Goal: Task Accomplishment & Management: Use online tool/utility

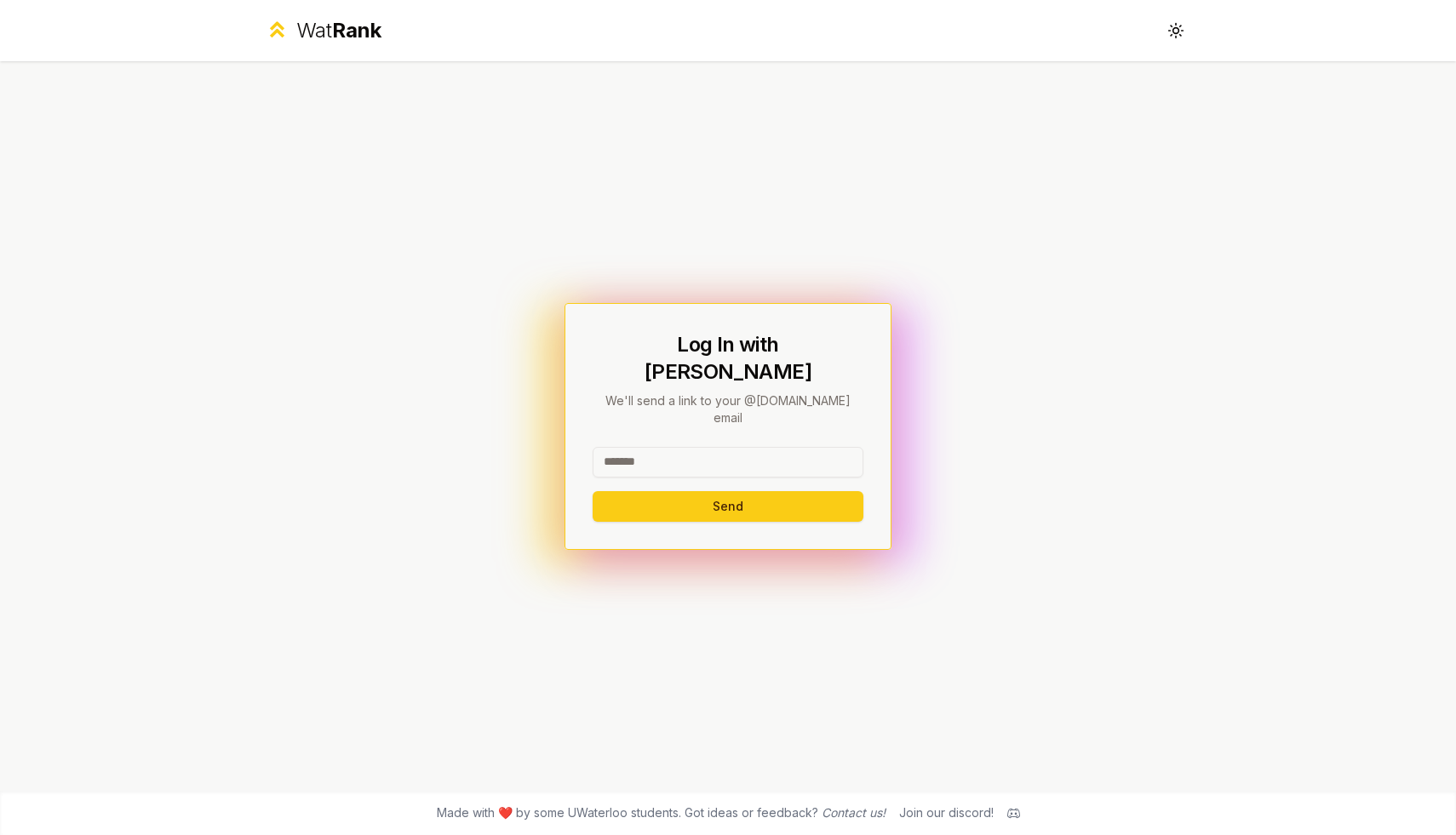
click at [654, 447] on input at bounding box center [728, 462] width 271 height 31
type input "********"
click at [620, 491] on button "Send" at bounding box center [728, 507] width 271 height 31
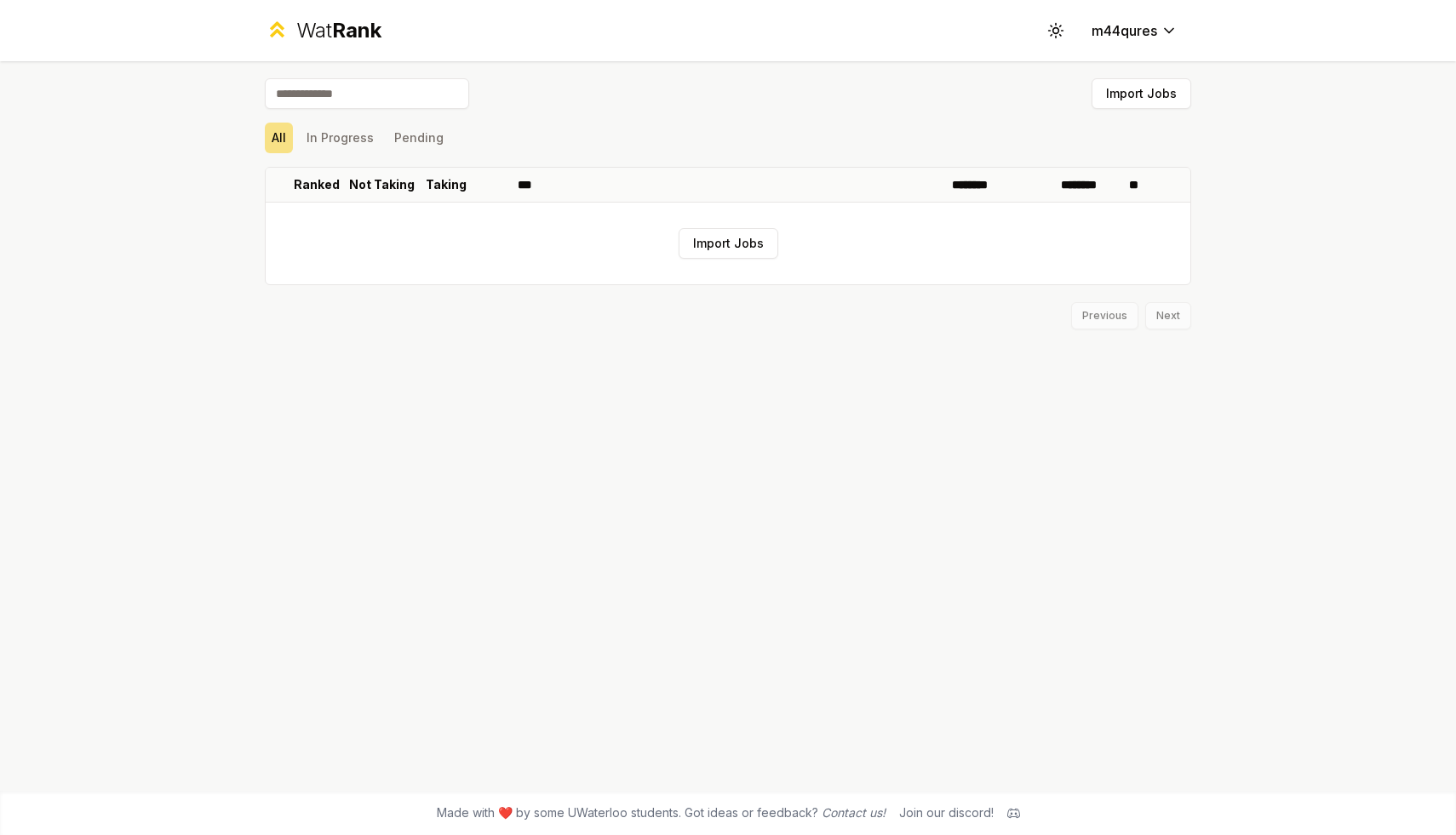
click at [399, 93] on input at bounding box center [367, 94] width 205 height 31
type input "*****"
click at [327, 136] on button "In Progress" at bounding box center [339, 138] width 81 height 31
click at [420, 138] on button "Pending" at bounding box center [419, 138] width 63 height 31
click at [241, 129] on div "***** Import Jobs All In Progress Pending Ranked Not Taking Taking *** ********…" at bounding box center [728, 426] width 981 height 729
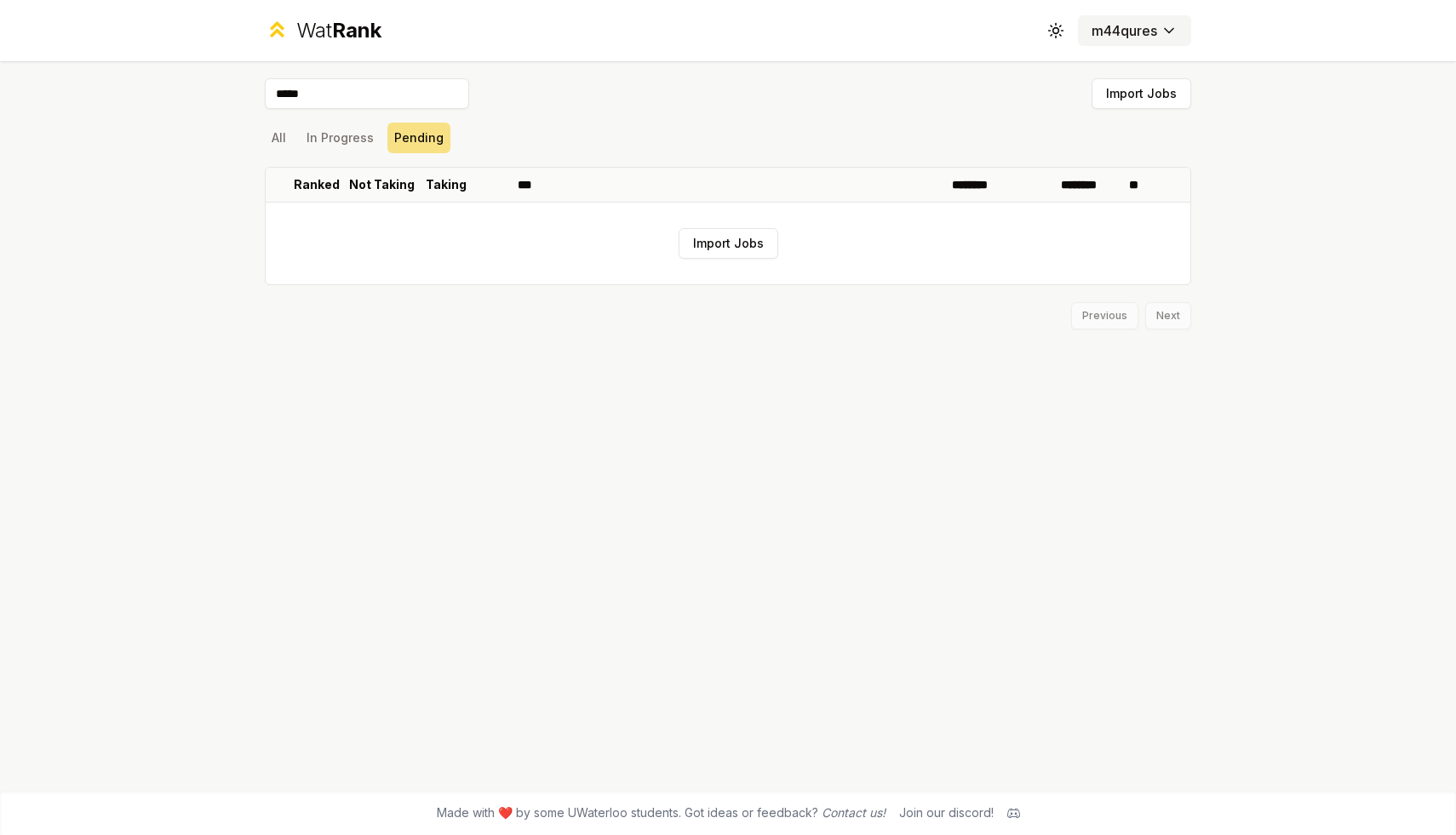
click at [1110, 39] on html "Wat Rank Toggle theme m44qures ***** Import Jobs All In Progress Pending Ranked…" at bounding box center [728, 418] width 1456 height 835
click at [380, 23] on html "Wat Rank Toggle theme m44qures ***** Import Jobs All In Progress Pending Ranked…" at bounding box center [728, 418] width 1456 height 835
click at [352, 15] on div "Wat Rank Toggle theme m44qures" at bounding box center [728, 30] width 981 height 61
click at [1047, 31] on icon at bounding box center [1056, 30] width 16 height 16
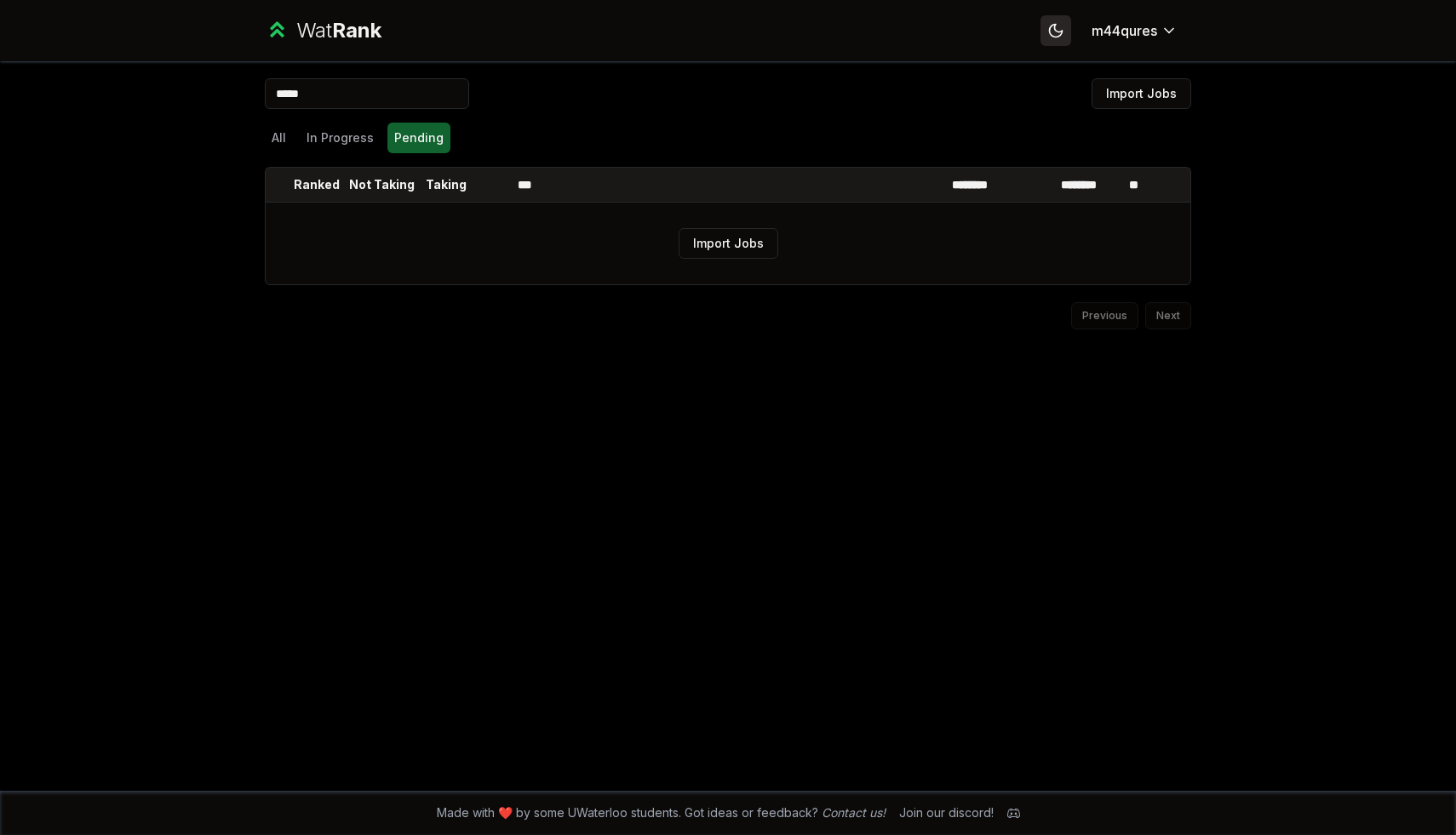
click at [1047, 31] on icon at bounding box center [1056, 30] width 16 height 16
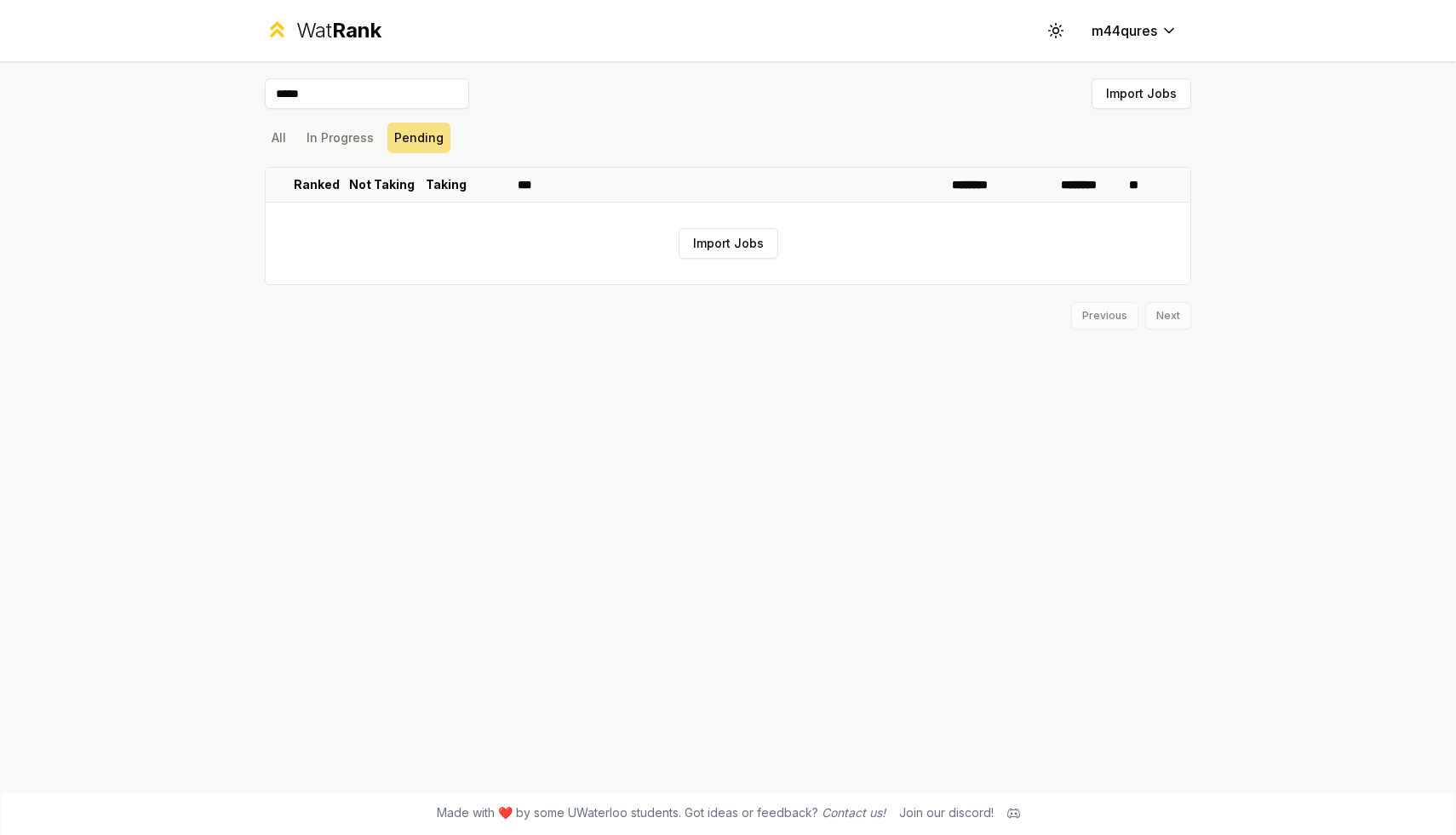
click at [1150, 123] on div "All In Progress Pending" at bounding box center [728, 138] width 926 height 31
click at [1150, 97] on button "Import Jobs" at bounding box center [1140, 94] width 99 height 31
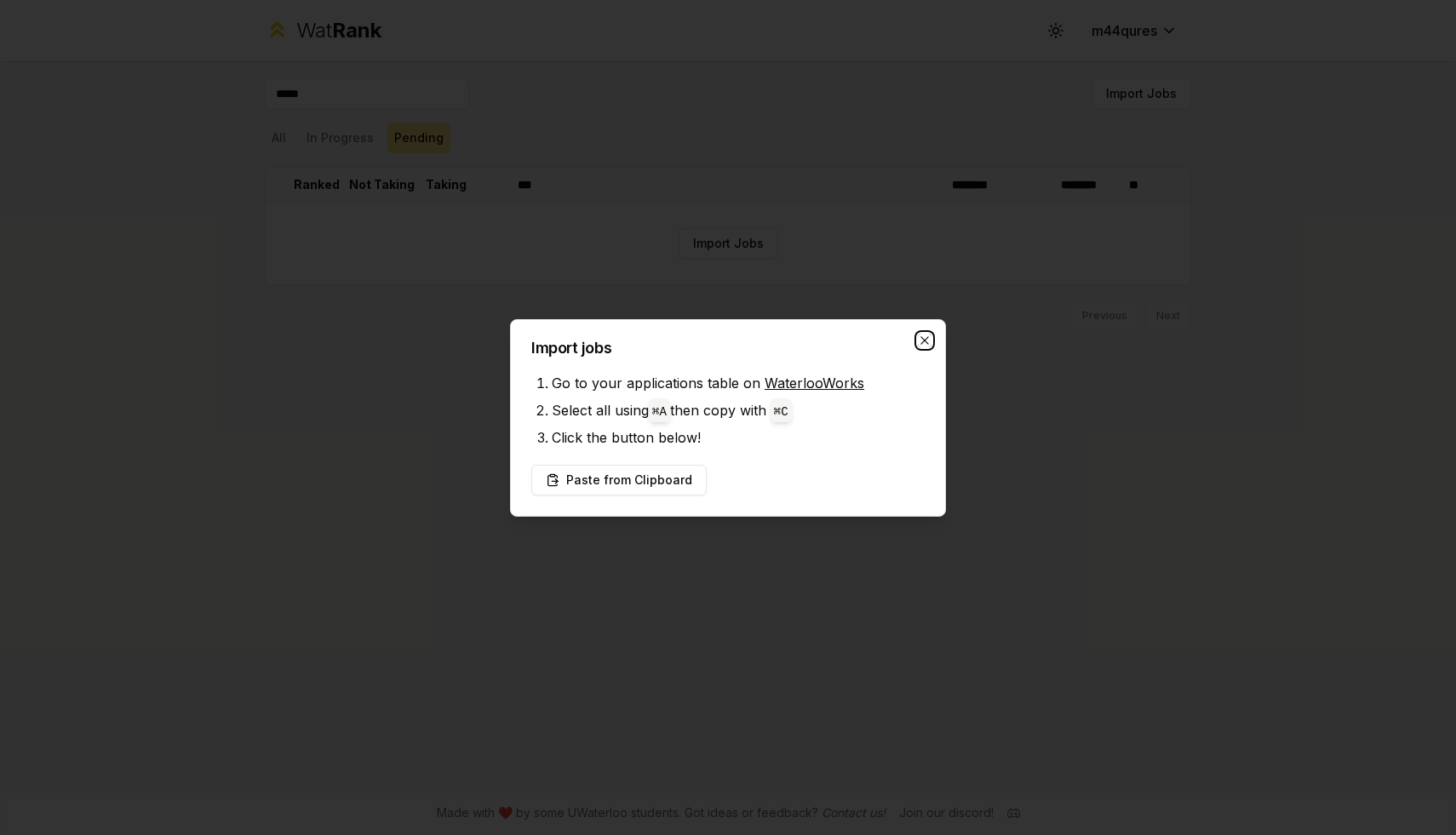
click at [921, 335] on icon "button" at bounding box center [925, 340] width 14 height 14
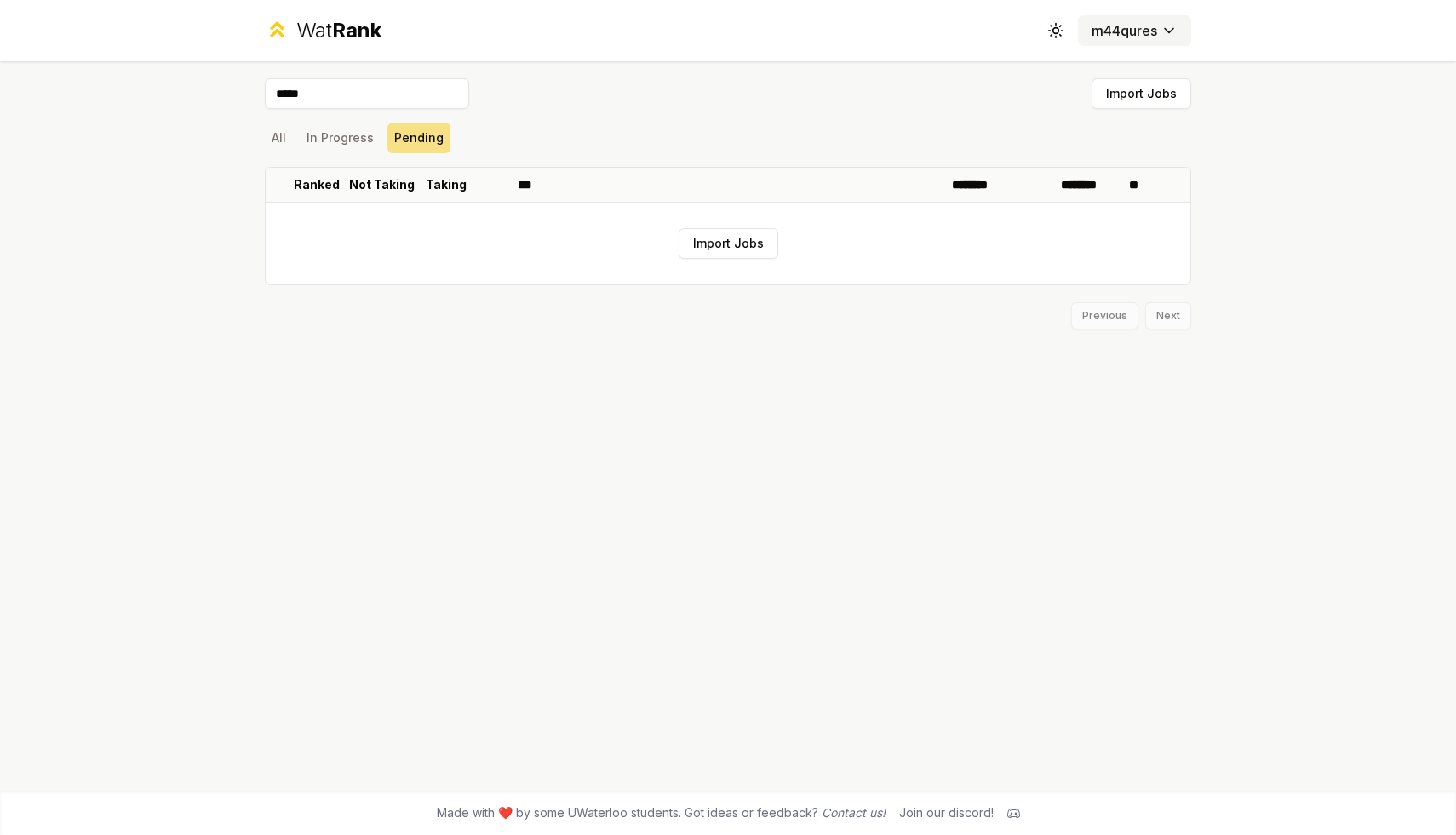
click at [1159, 28] on html "Wat Rank Toggle theme m44qures ***** Import Jobs All In Progress Pending Ranked…" at bounding box center [728, 418] width 1456 height 835
click at [923, 180] on html "Wat Rank Toggle theme m44qures ***** Import Jobs All In Progress Pending Ranked…" at bounding box center [728, 418] width 1456 height 835
click at [728, 237] on button "Import Jobs" at bounding box center [728, 244] width 99 height 31
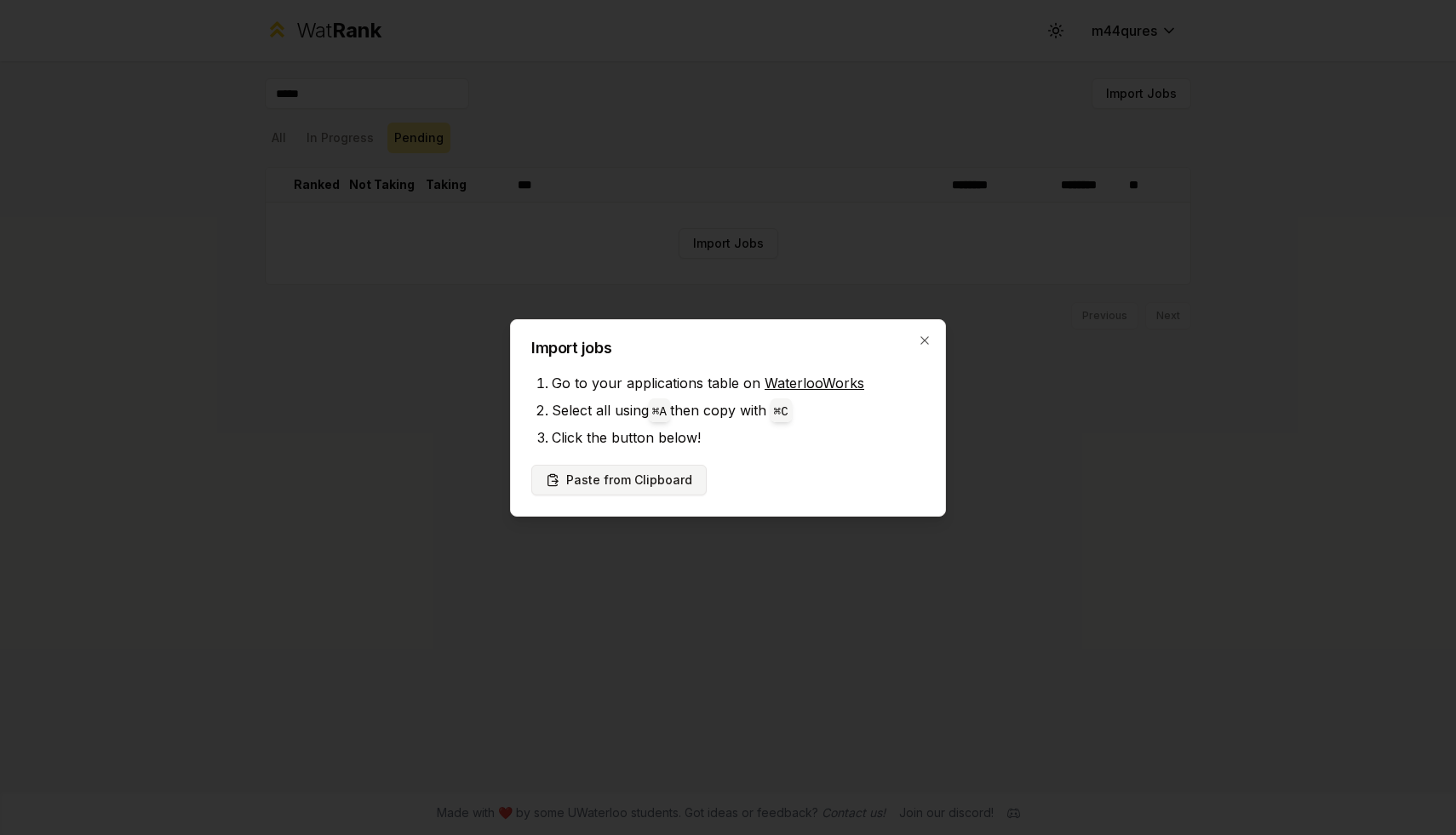
click at [626, 481] on button "Paste from Clipboard" at bounding box center [619, 480] width 176 height 31
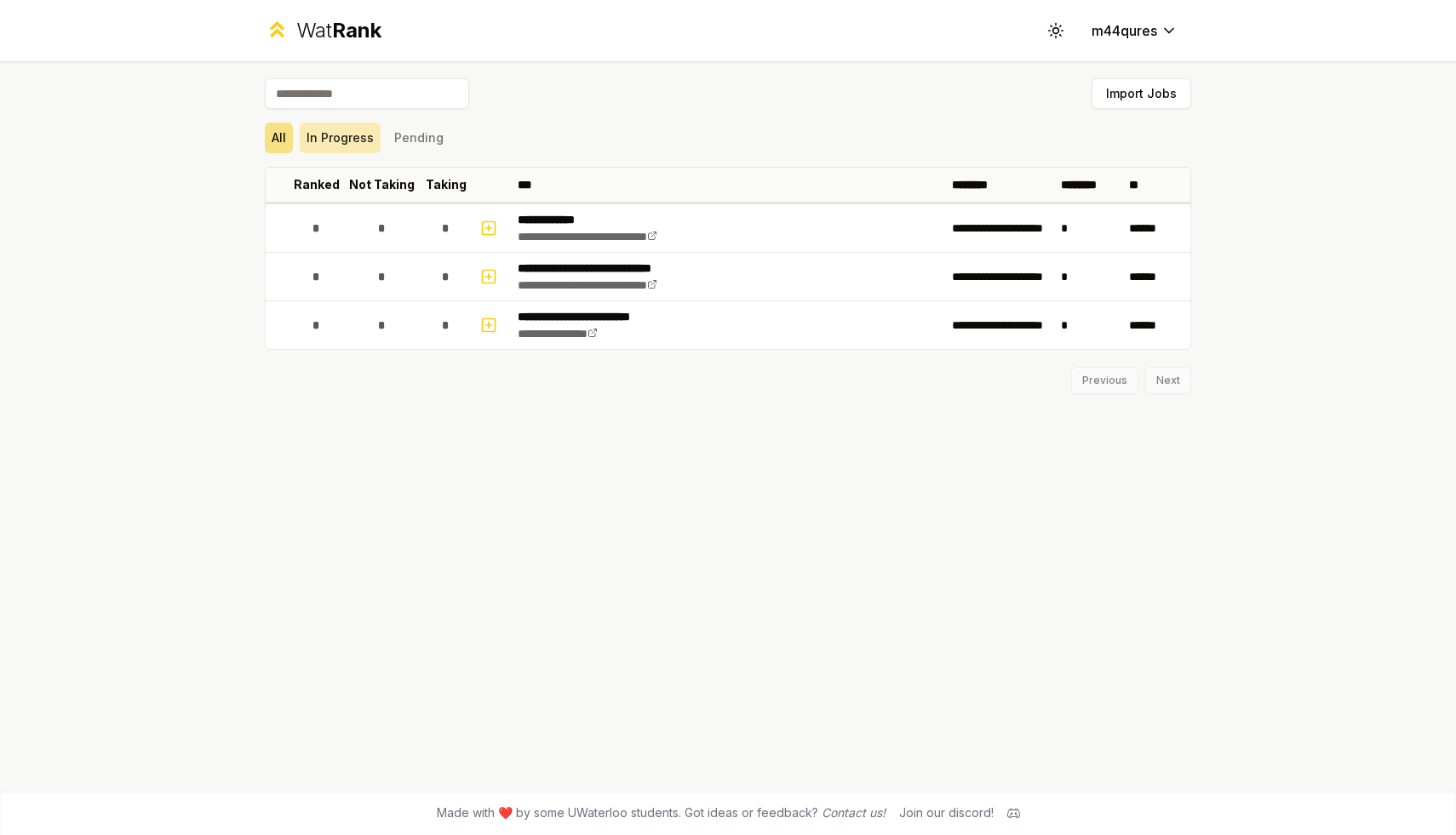
click at [336, 139] on button "In Progress" at bounding box center [339, 138] width 81 height 31
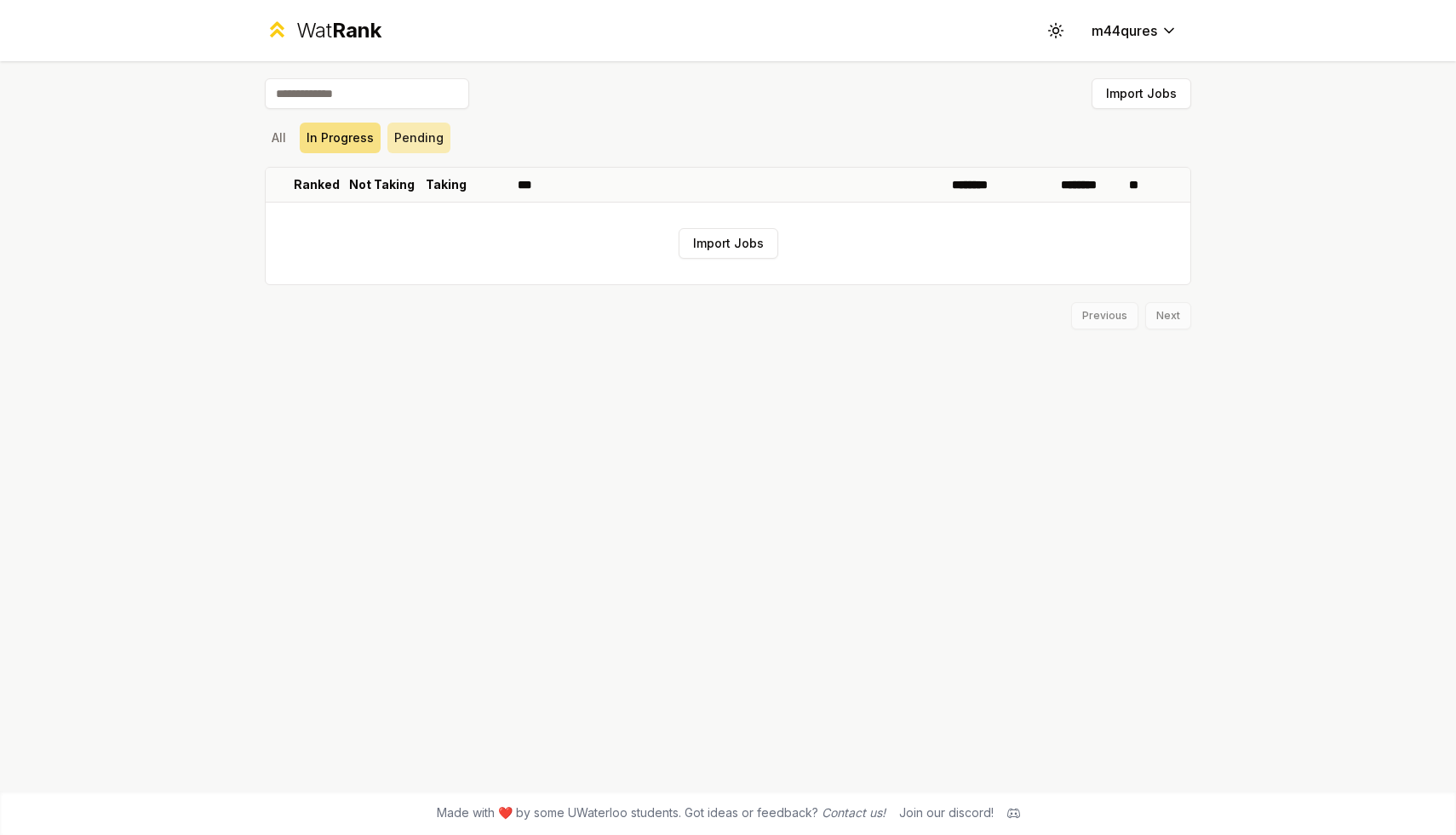
click at [403, 138] on button "Pending" at bounding box center [419, 138] width 63 height 31
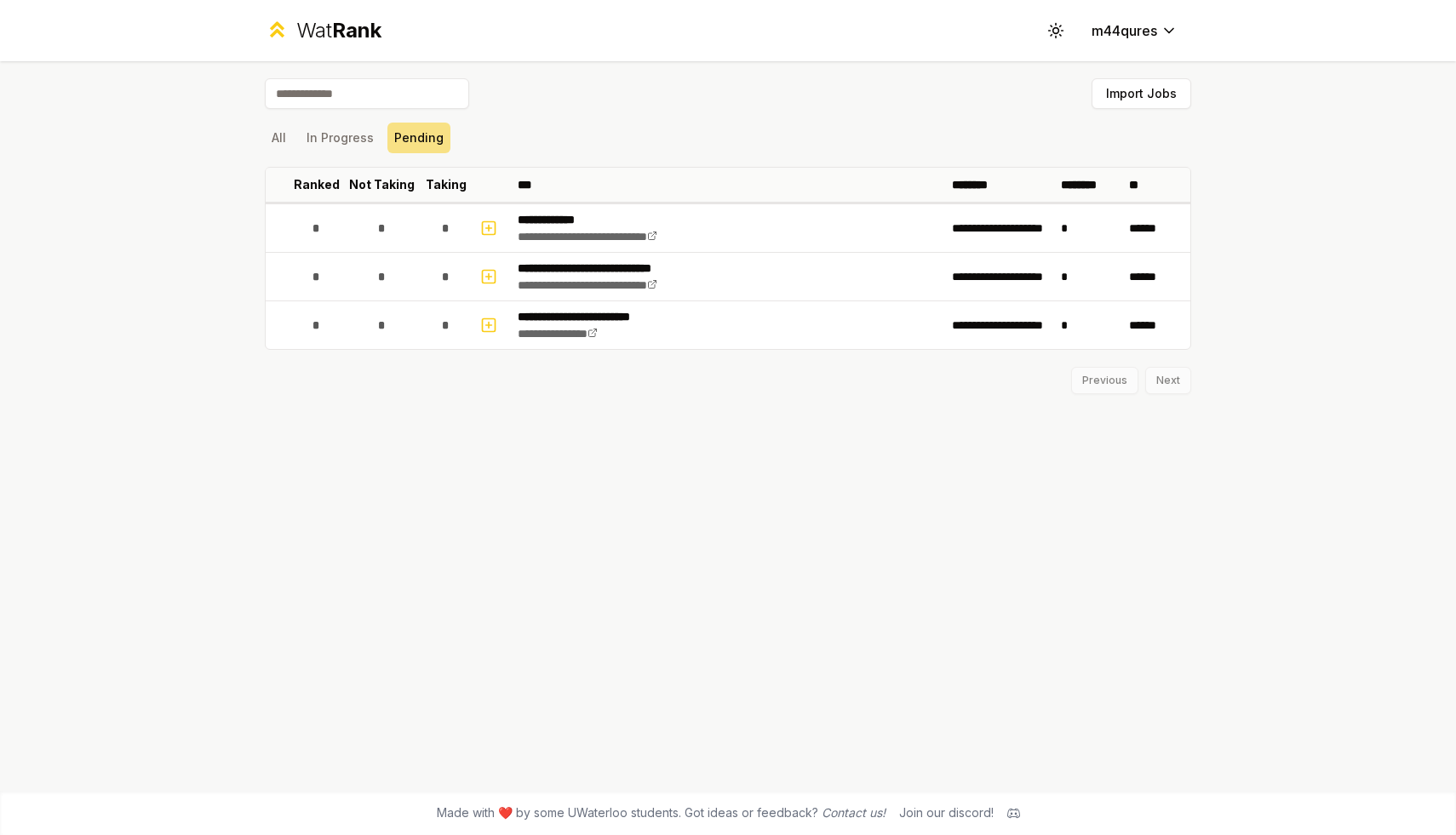
click at [293, 138] on div "All In Progress Pending" at bounding box center [728, 138] width 926 height 31
click at [271, 125] on button "All" at bounding box center [278, 138] width 28 height 31
click at [1133, 89] on button "Import Jobs" at bounding box center [1140, 94] width 99 height 31
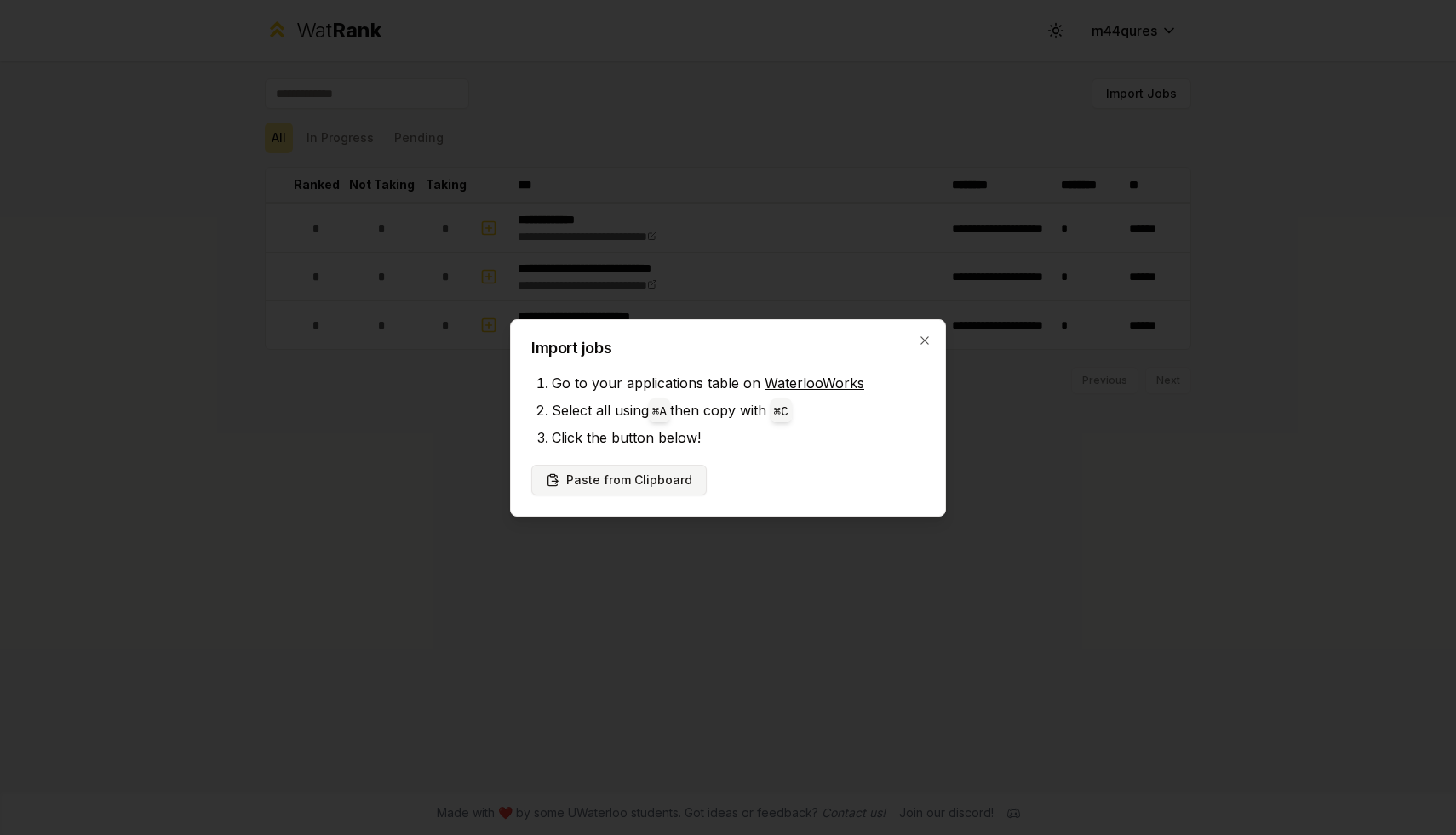
click at [621, 482] on button "Paste from Clipboard" at bounding box center [619, 480] width 176 height 31
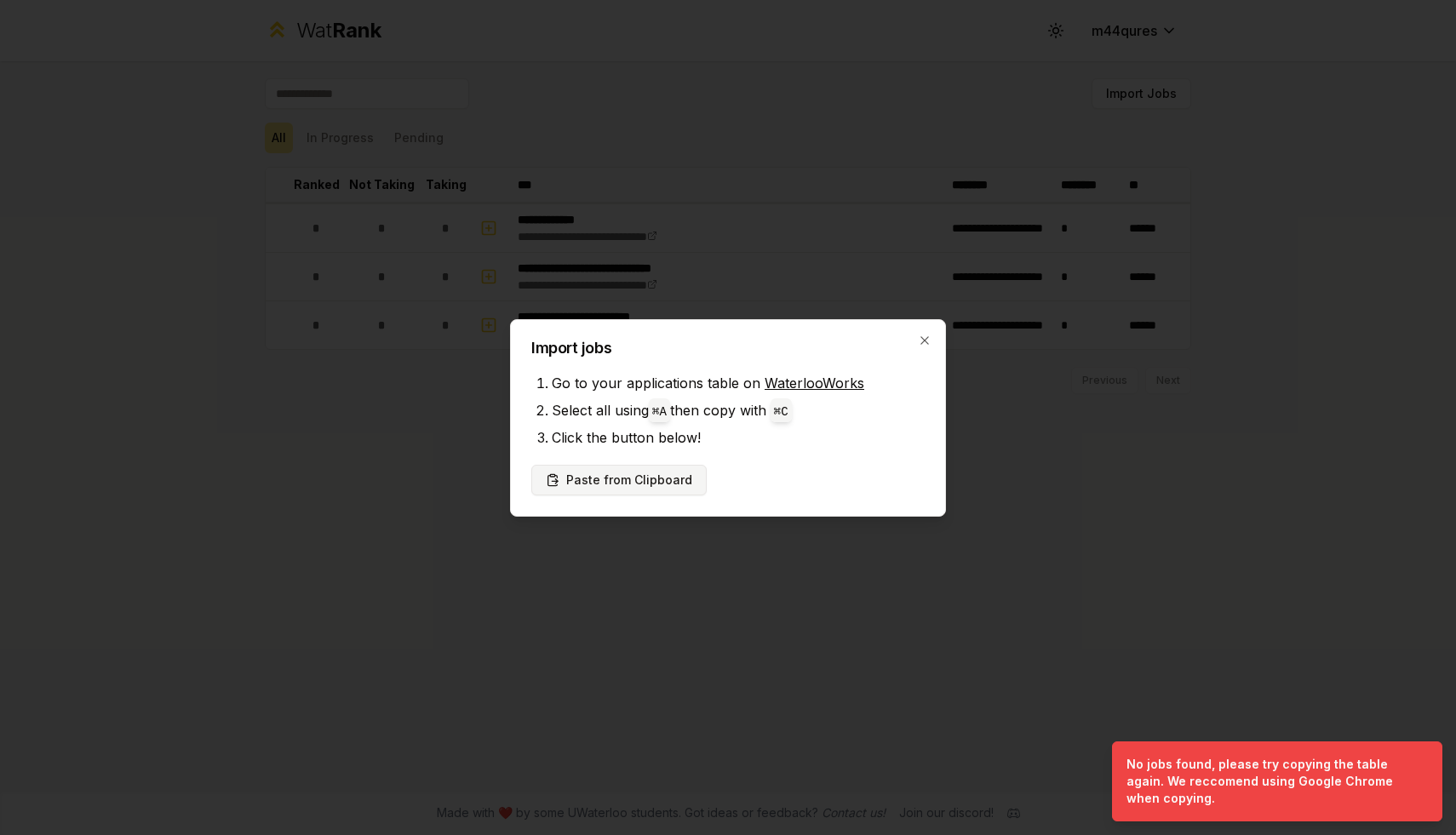
click at [648, 478] on button "Paste from Clipboard" at bounding box center [619, 480] width 176 height 31
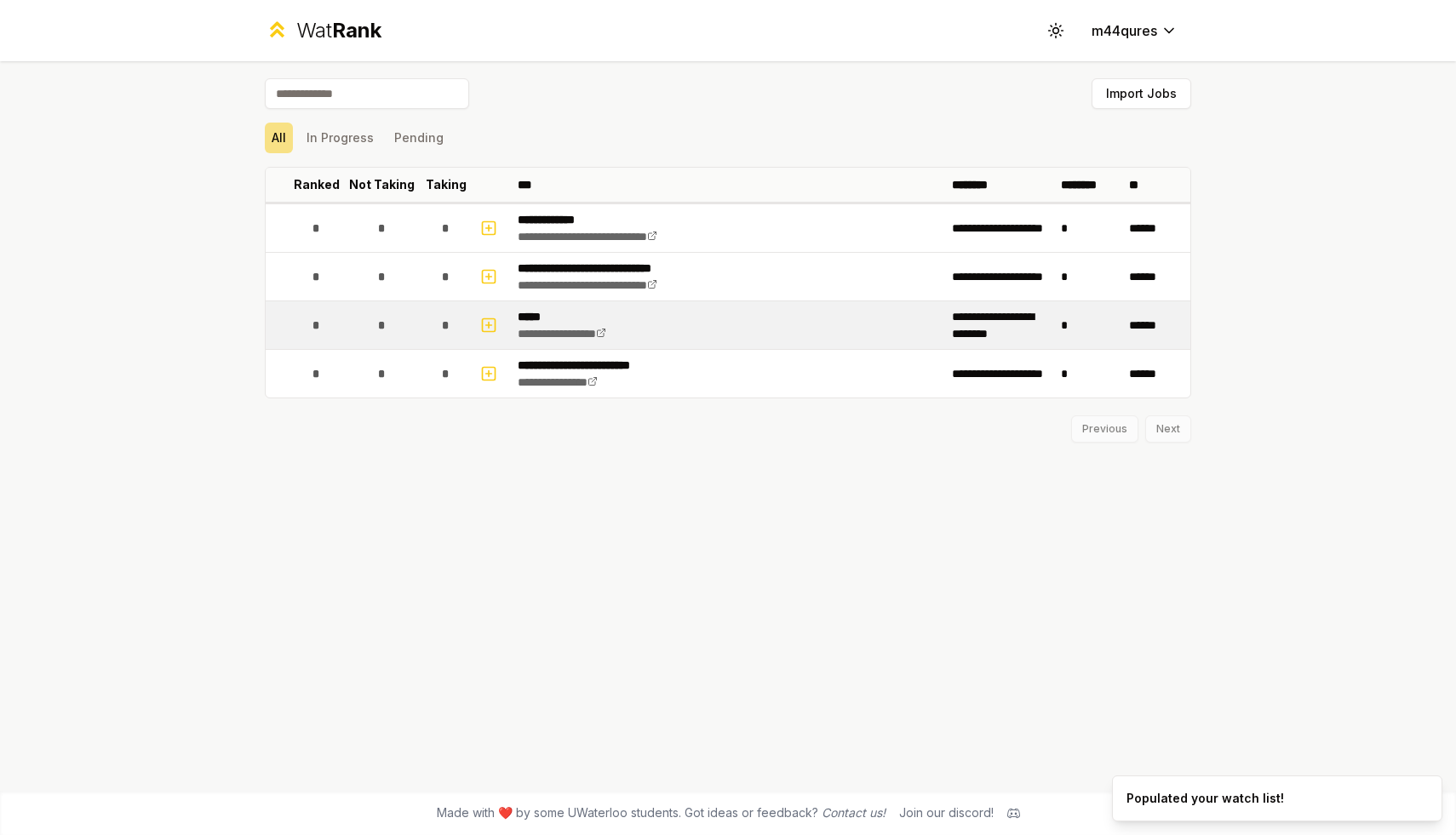
click at [349, 316] on td "*" at bounding box center [381, 325] width 82 height 47
click at [403, 328] on td "*" at bounding box center [381, 325] width 82 height 47
click at [496, 323] on icon "button" at bounding box center [489, 325] width 17 height 20
select select
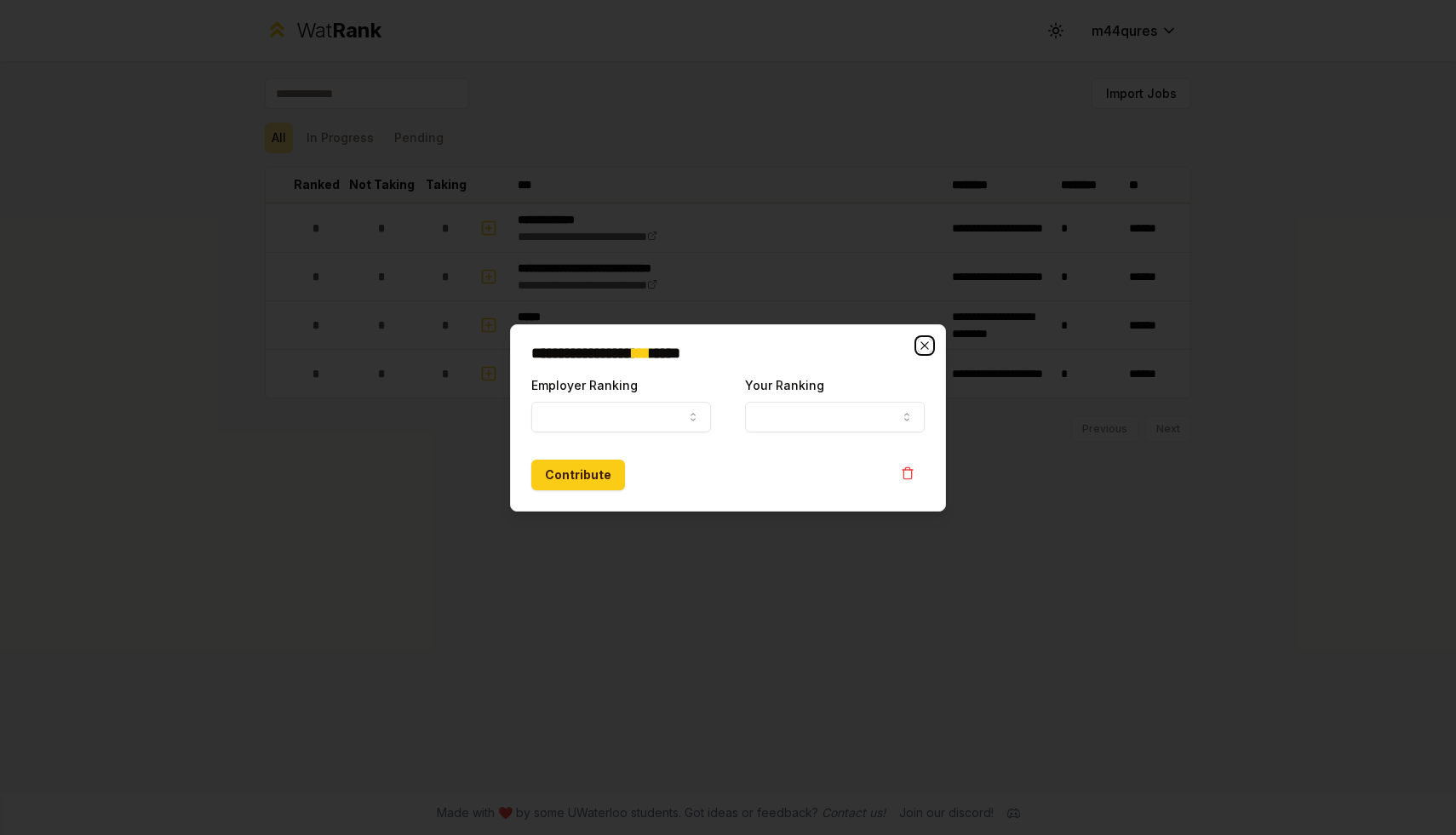
click at [930, 350] on icon "button" at bounding box center [925, 345] width 14 height 14
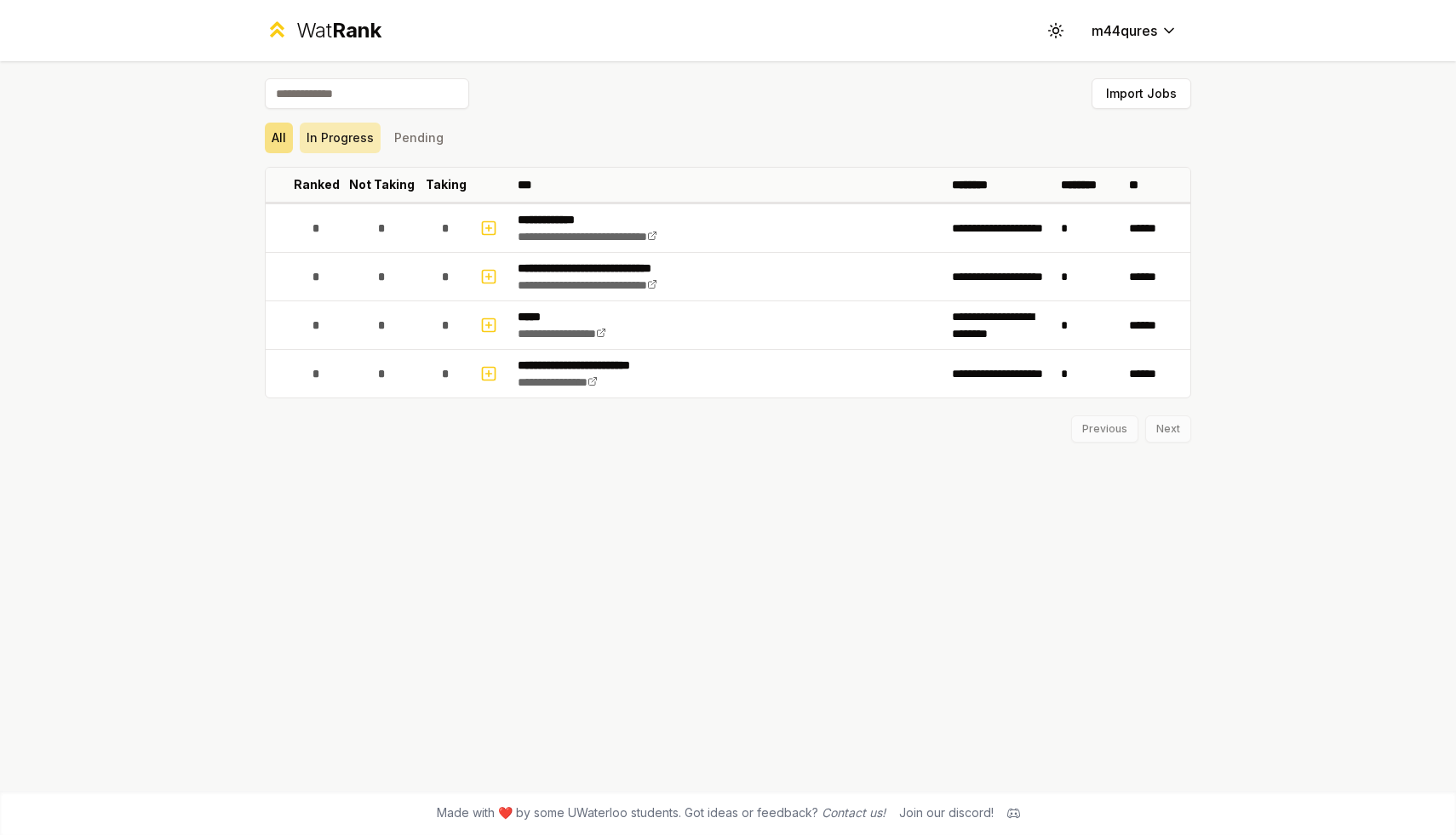
click at [377, 146] on button "In Progress" at bounding box center [339, 138] width 81 height 31
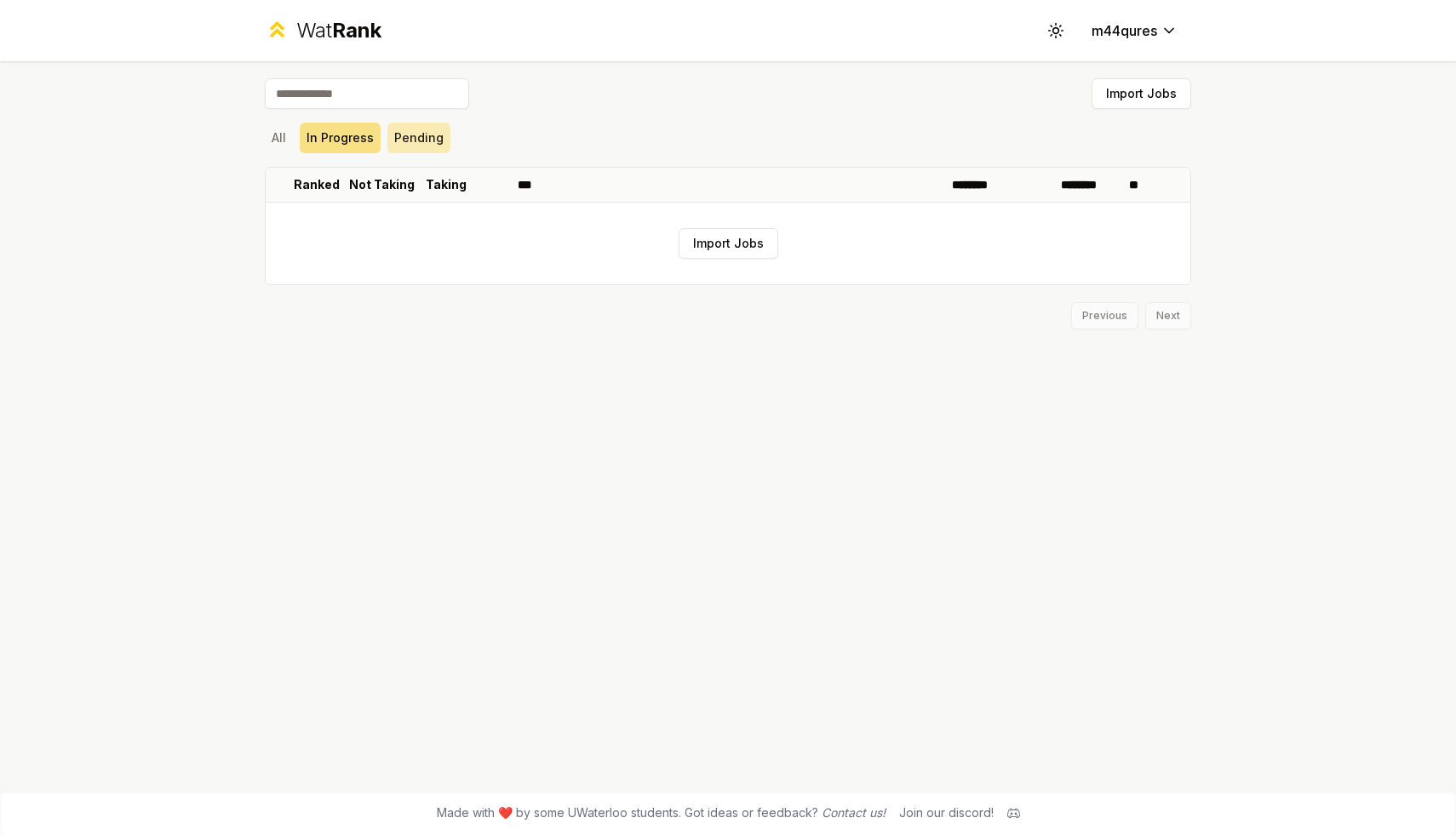
click at [410, 140] on button "Pending" at bounding box center [419, 138] width 63 height 31
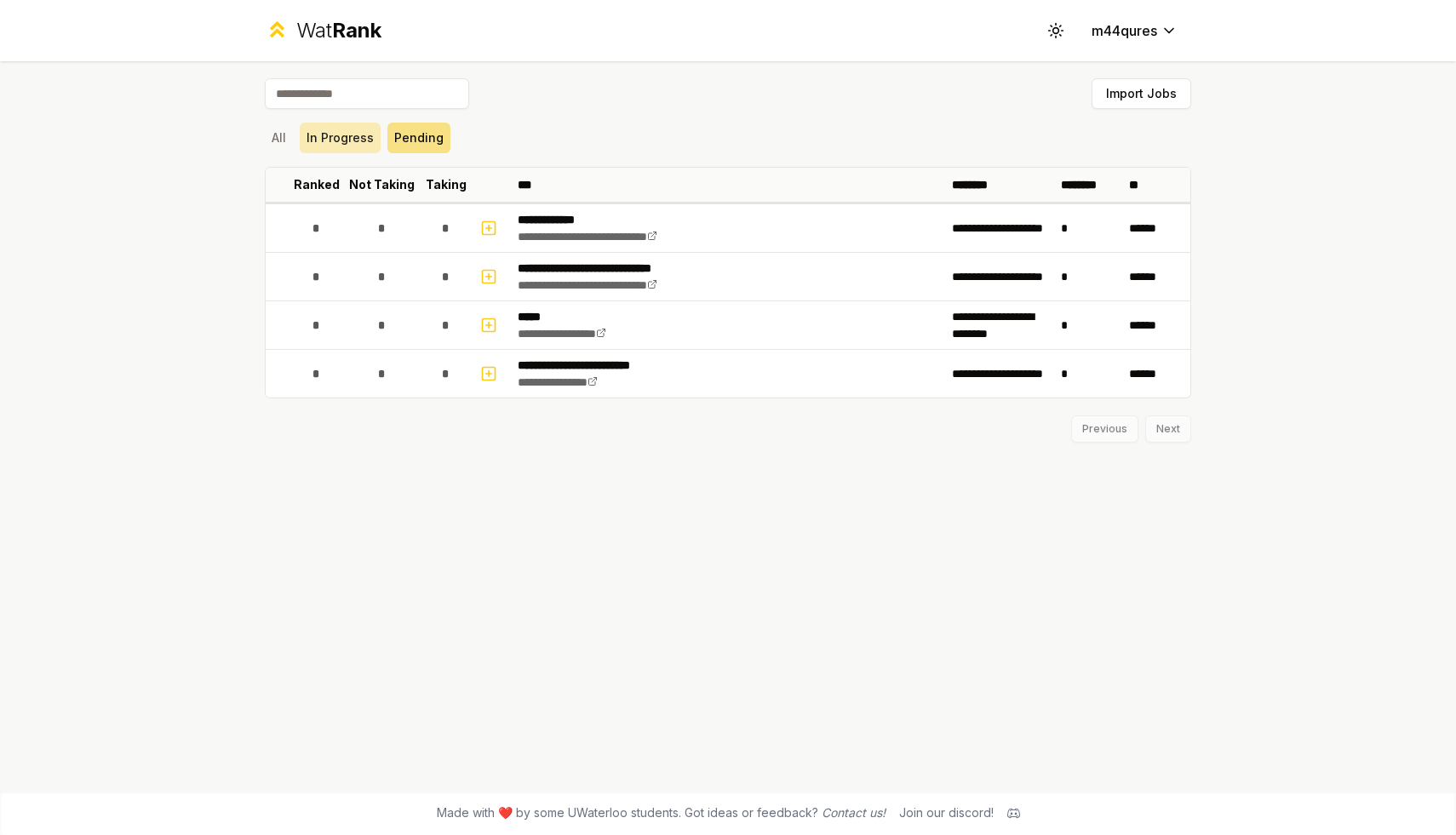
click at [346, 139] on button "In Progress" at bounding box center [339, 138] width 81 height 31
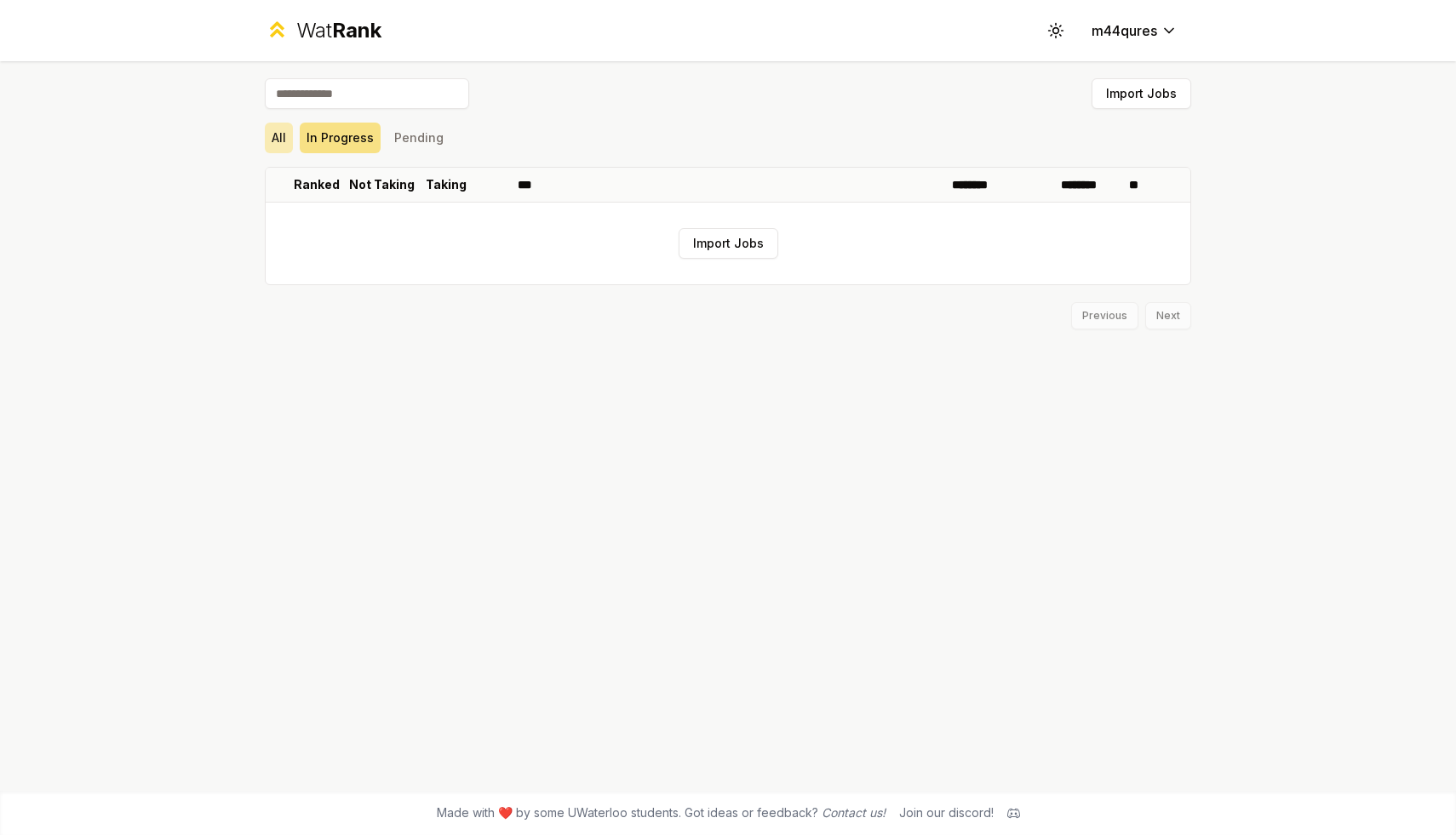
click at [275, 141] on button "All" at bounding box center [278, 138] width 28 height 31
